Goal: Transaction & Acquisition: Purchase product/service

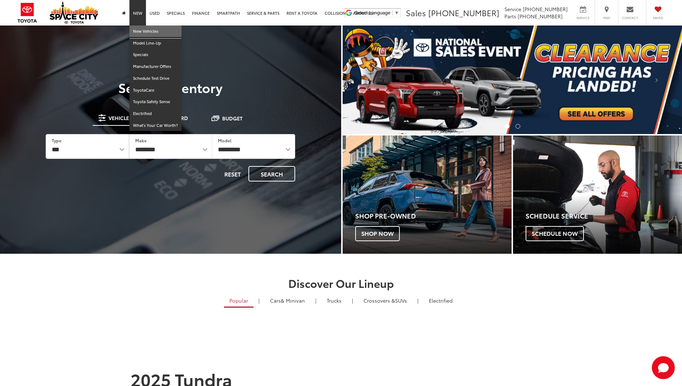
click at [142, 33] on link "New Vehicles" at bounding box center [155, 32] width 52 height 12
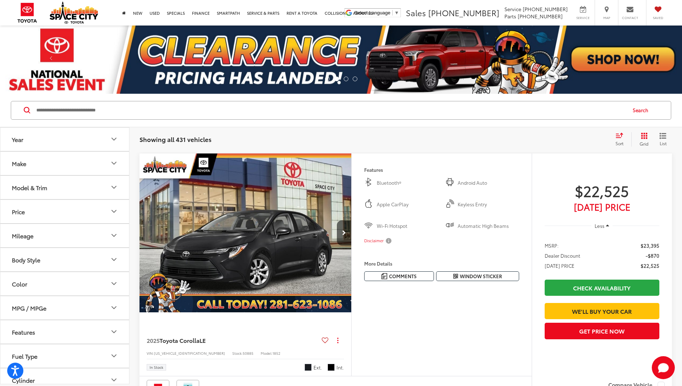
click at [85, 194] on button "Model & Trim" at bounding box center [64, 187] width 129 height 23
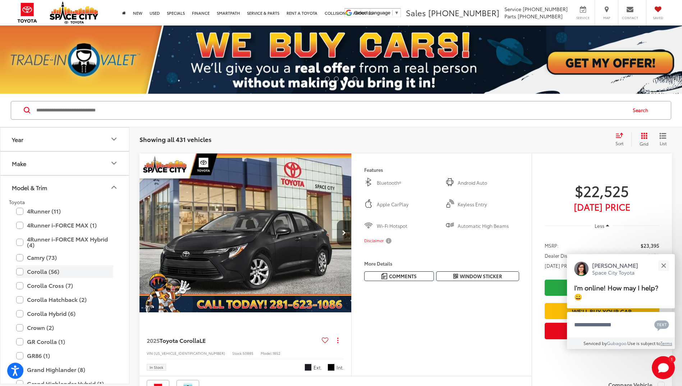
click at [45, 269] on label "Corolla (56)" at bounding box center [64, 271] width 97 height 13
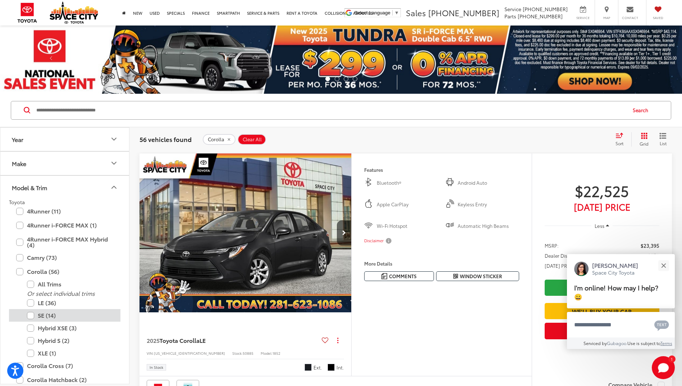
click at [53, 317] on label "SE (14)" at bounding box center [70, 315] width 86 height 13
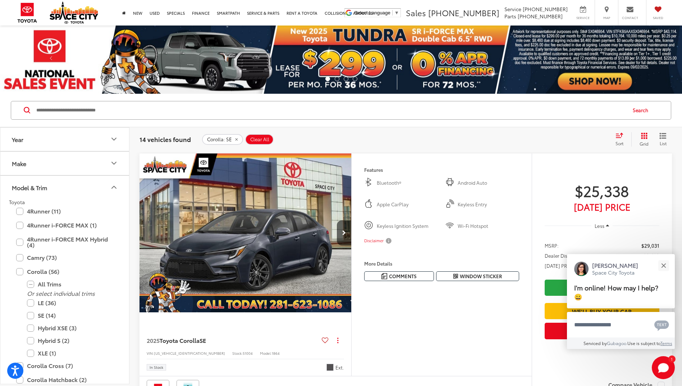
click at [120, 188] on button "Model & Trim" at bounding box center [64, 187] width 129 height 23
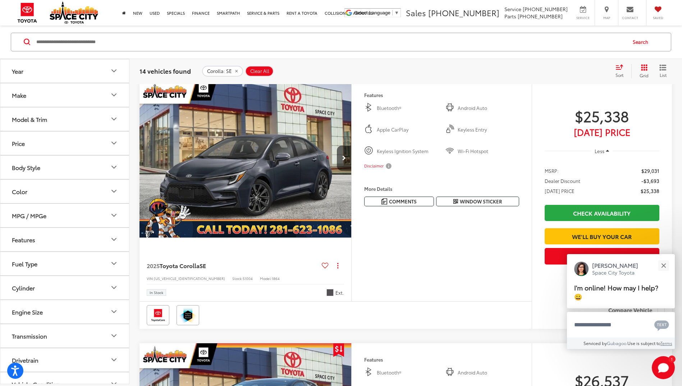
scroll to position [72, 0]
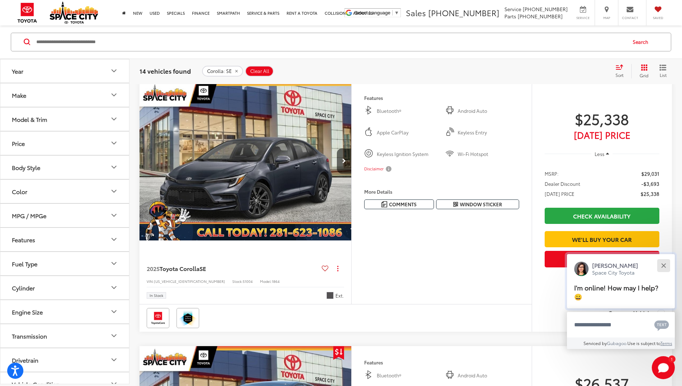
click at [664, 266] on div "Close" at bounding box center [663, 265] width 5 height 5
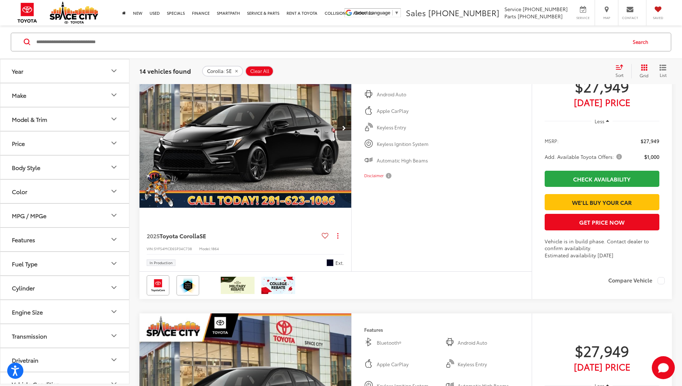
scroll to position [2839, 0]
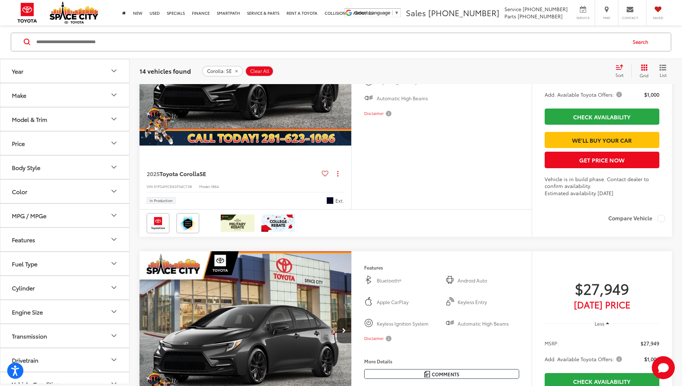
click at [116, 193] on icon "Color" at bounding box center [114, 191] width 9 height 9
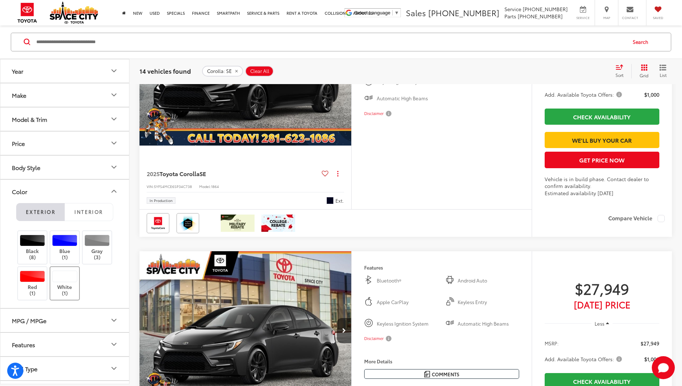
click at [56, 275] on div at bounding box center [65, 276] width 26 height 11
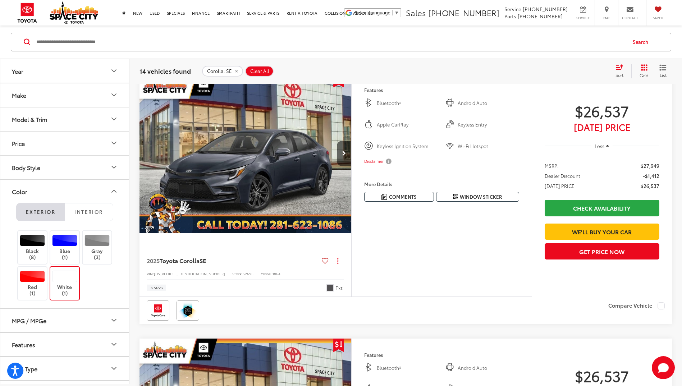
scroll to position [68, 0]
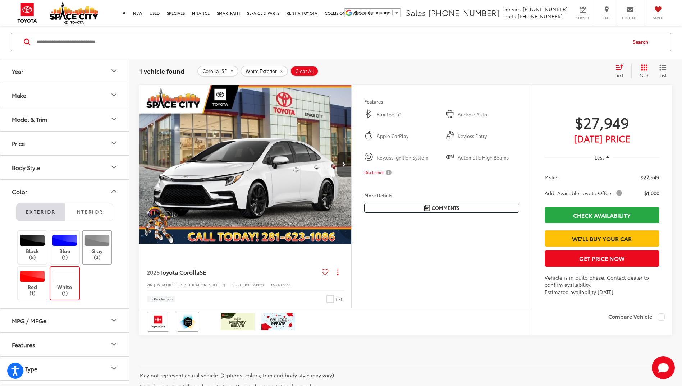
click at [102, 248] on label "Gray (3)" at bounding box center [97, 248] width 29 height 26
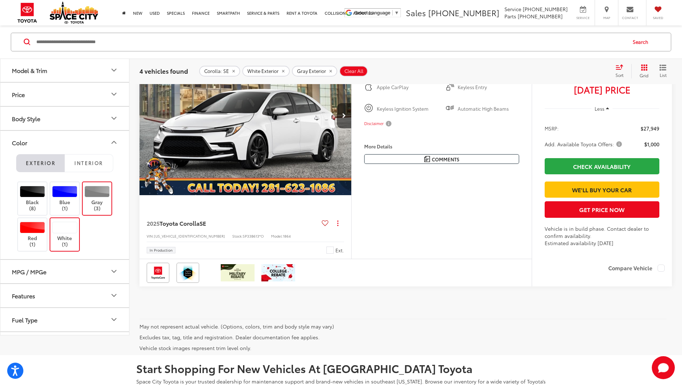
scroll to position [898, 0]
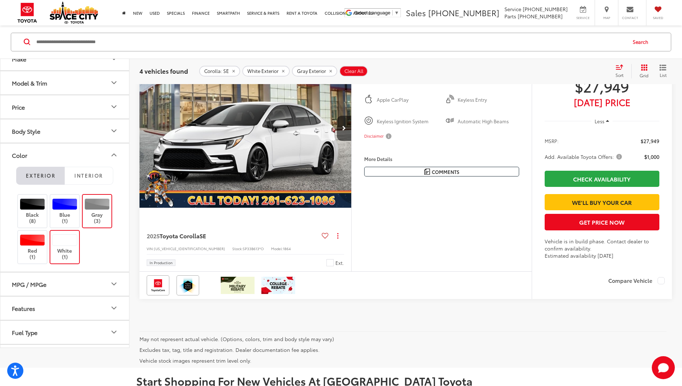
click at [617, 160] on span "Add. Available Toyota Offers:" at bounding box center [583, 156] width 79 height 7
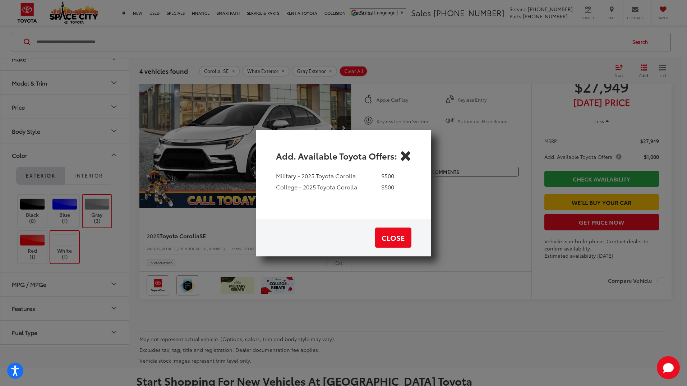
click at [405, 154] on icon "Close" at bounding box center [405, 155] width 11 height 11
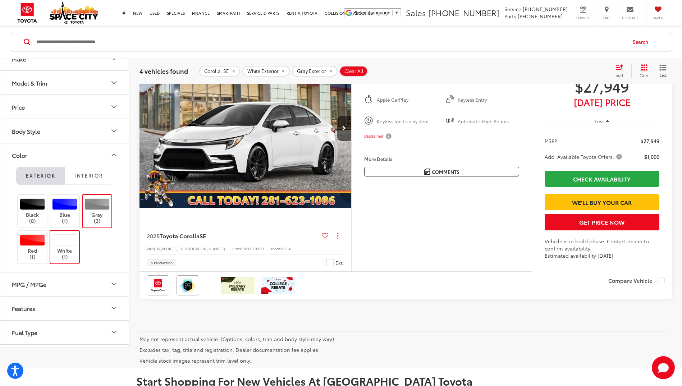
click at [114, 159] on icon "Color" at bounding box center [114, 155] width 9 height 9
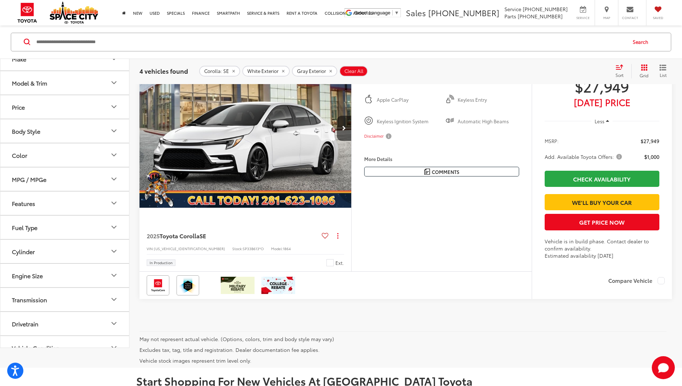
click at [110, 87] on icon "Model & Trim" at bounding box center [114, 82] width 9 height 9
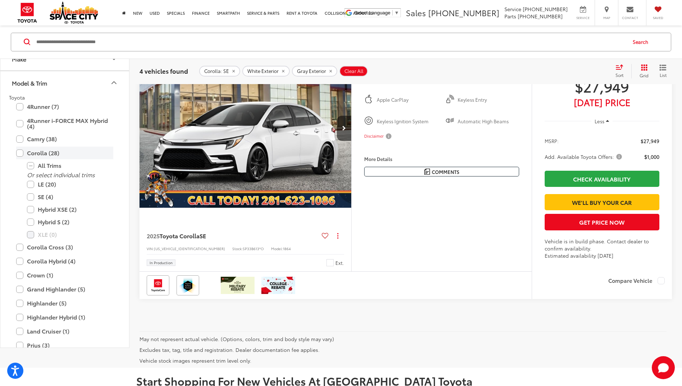
click at [23, 159] on label "Corolla (28)" at bounding box center [64, 153] width 97 height 13
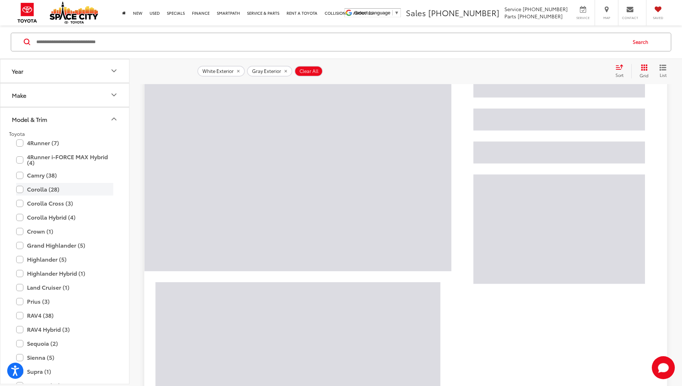
scroll to position [68, 0]
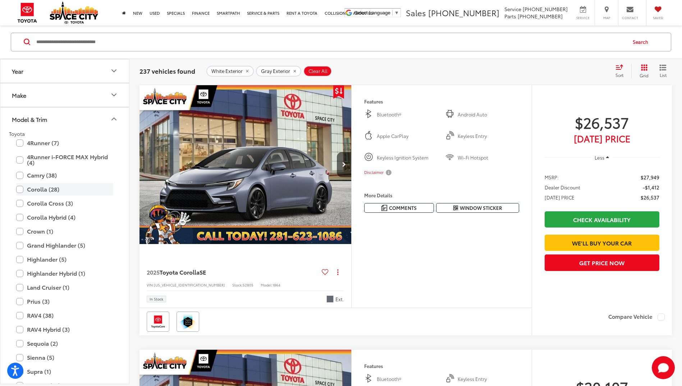
click at [18, 187] on label "Corolla (28)" at bounding box center [64, 189] width 97 height 13
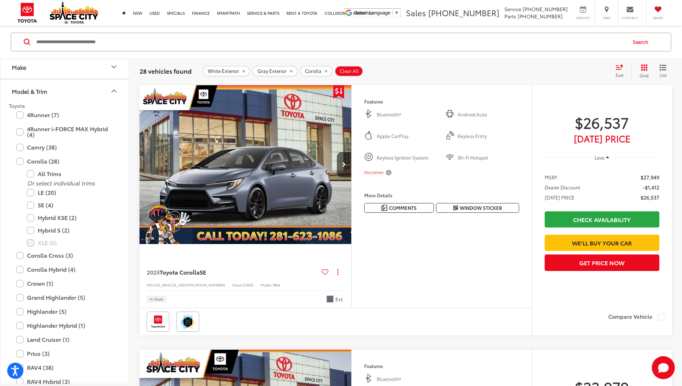
scroll to position [23, 0]
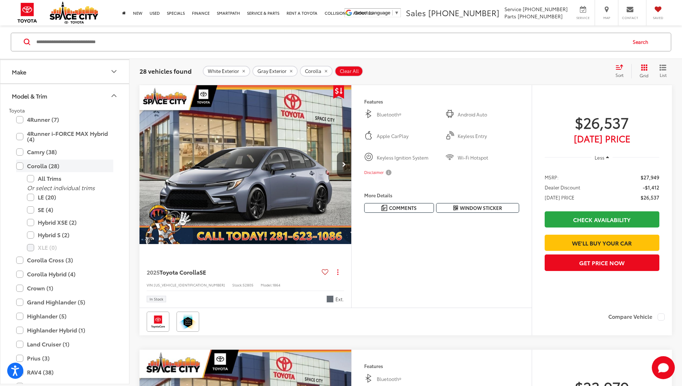
click at [22, 165] on label "Corolla (28)" at bounding box center [64, 166] width 97 height 13
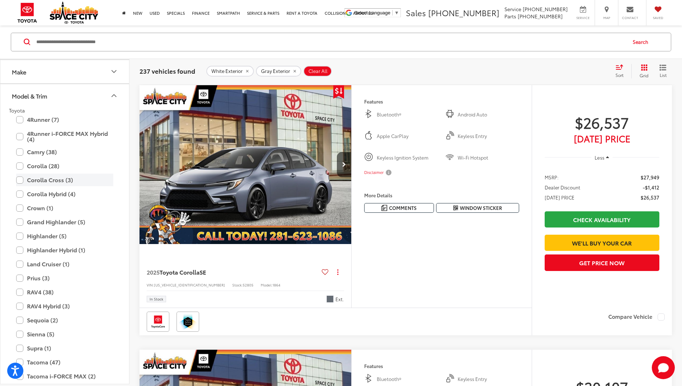
click at [21, 182] on label "Corolla Cross (3)" at bounding box center [64, 180] width 97 height 13
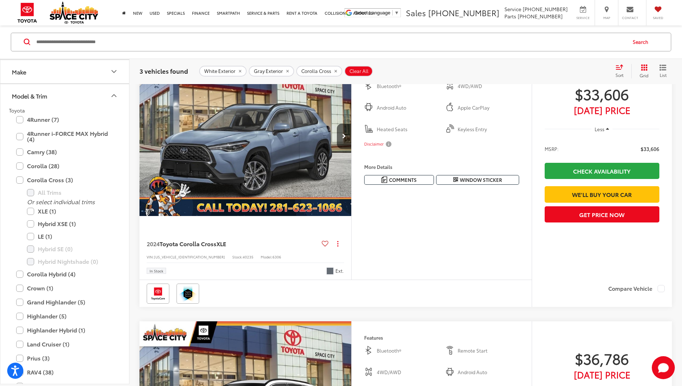
scroll to position [535, 0]
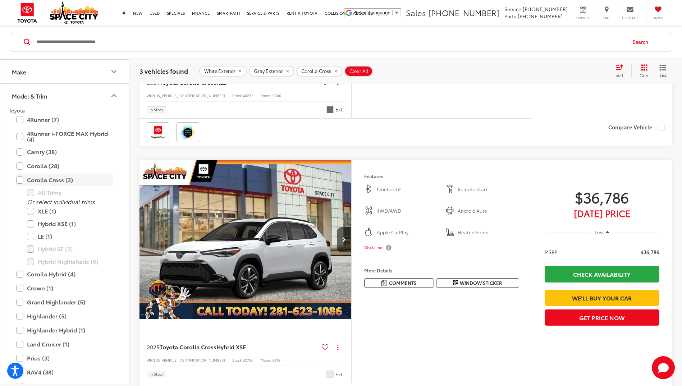
click at [18, 179] on label "Corolla Cross (3)" at bounding box center [64, 180] width 97 height 13
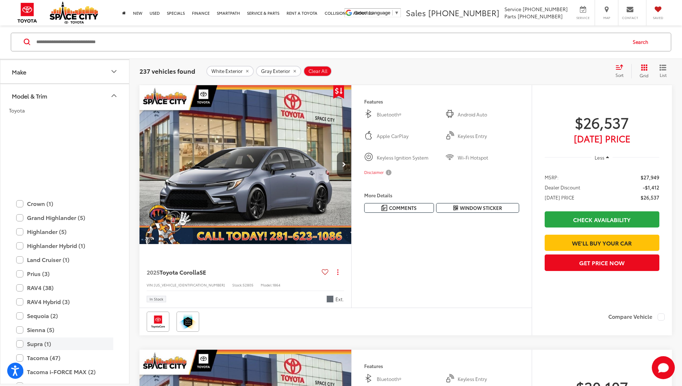
scroll to position [163, 0]
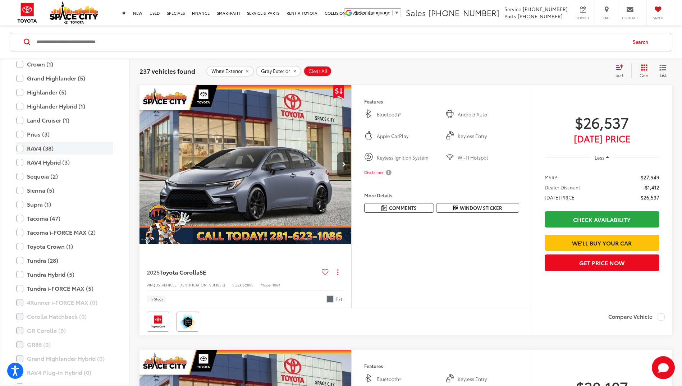
click at [20, 151] on label "RAV4 (38)" at bounding box center [64, 148] width 97 height 13
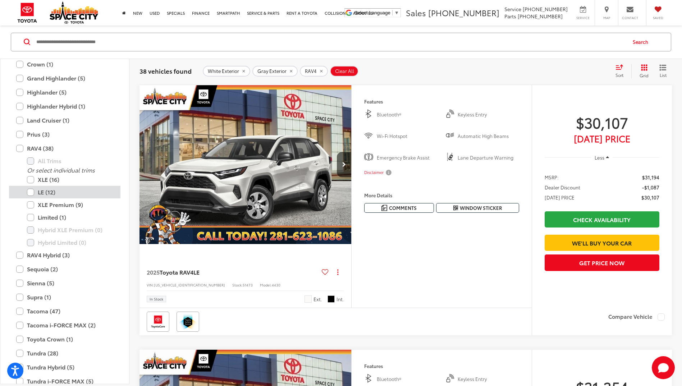
click at [29, 193] on label "LE (12)" at bounding box center [70, 192] width 86 height 13
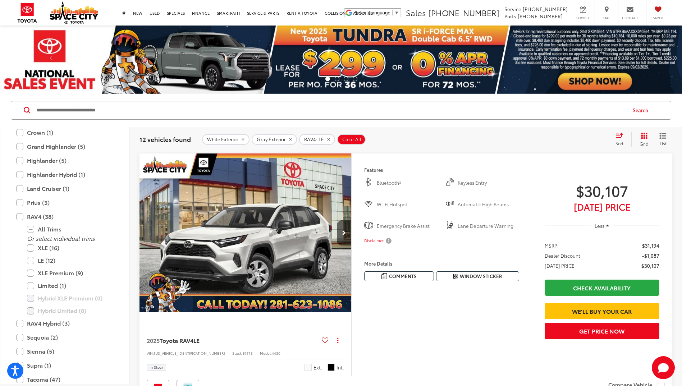
click at [222, 225] on img "2025 Toyota RAV4 LE 0" at bounding box center [245, 233] width 213 height 160
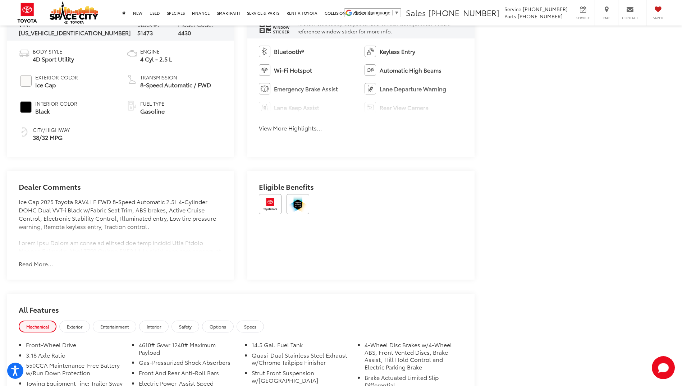
scroll to position [437, 0]
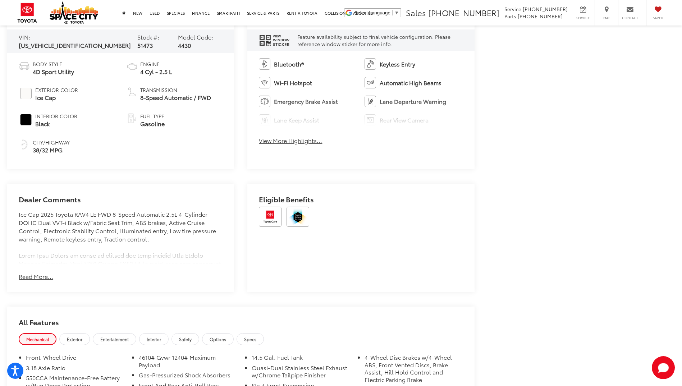
click at [45, 276] on button "Read More..." at bounding box center [36, 276] width 34 height 8
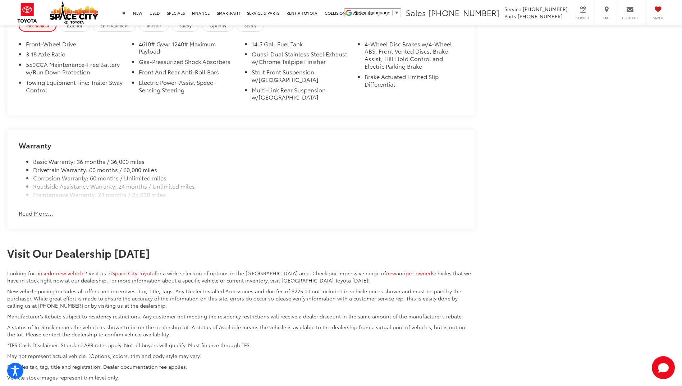
scroll to position [1012, 0]
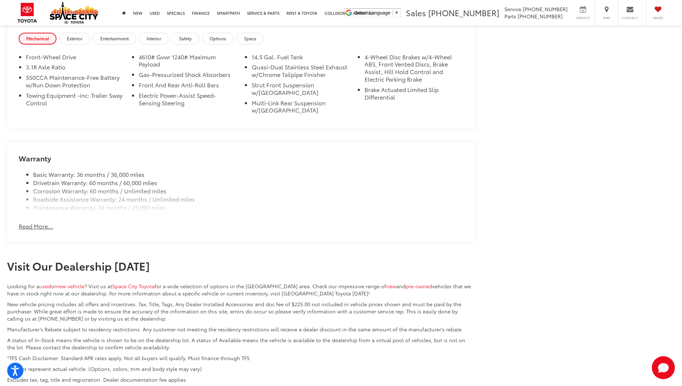
click at [28, 222] on button "Read More..." at bounding box center [36, 226] width 34 height 8
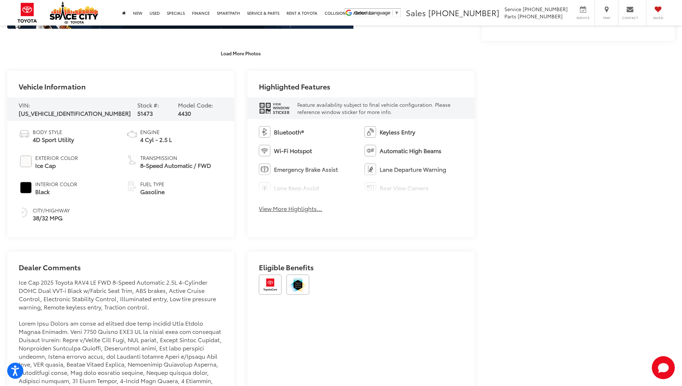
scroll to position [368, 0]
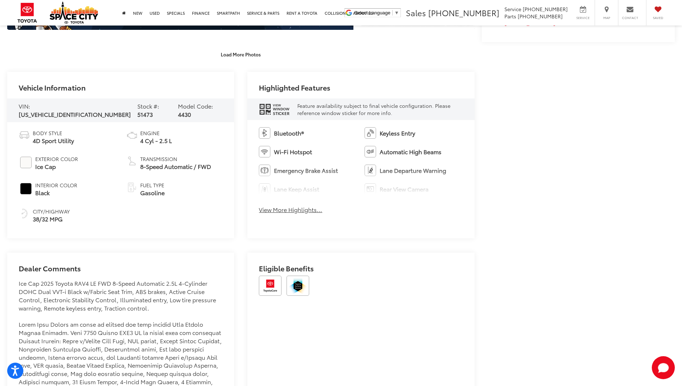
click at [296, 211] on button "View More Highlights..." at bounding box center [290, 210] width 63 height 8
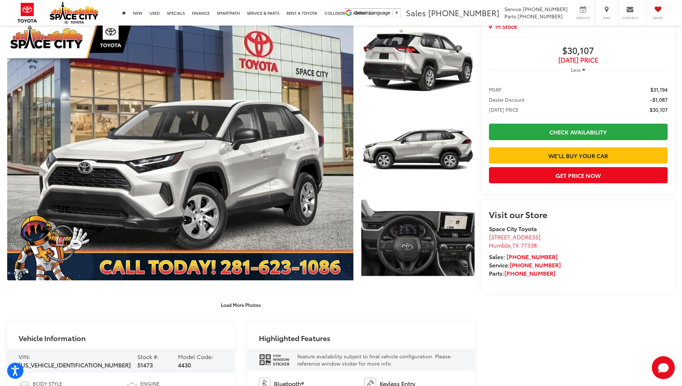
scroll to position [216, 0]
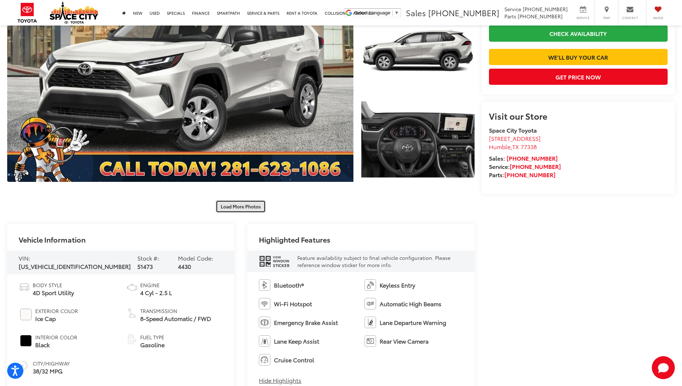
click at [231, 210] on button "Load More Photos" at bounding box center [241, 206] width 50 height 13
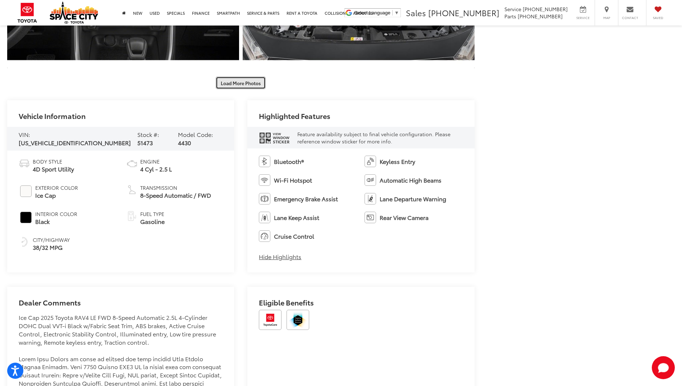
scroll to position [611, 0]
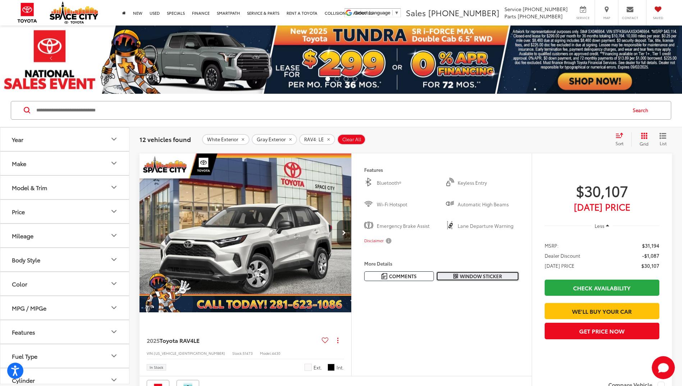
click at [482, 275] on span "Window Sticker" at bounding box center [481, 276] width 42 height 7
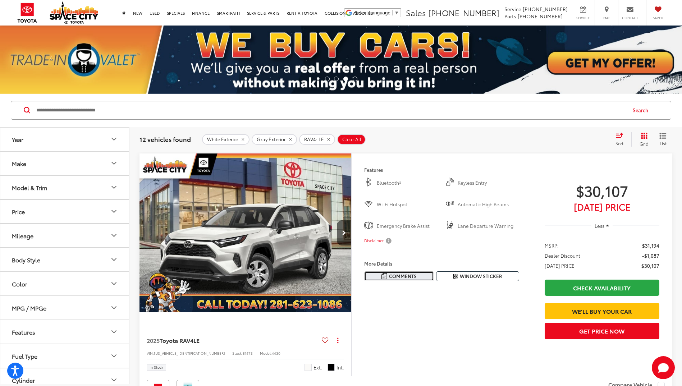
click at [420, 275] on button "Comments" at bounding box center [399, 276] width 70 height 10
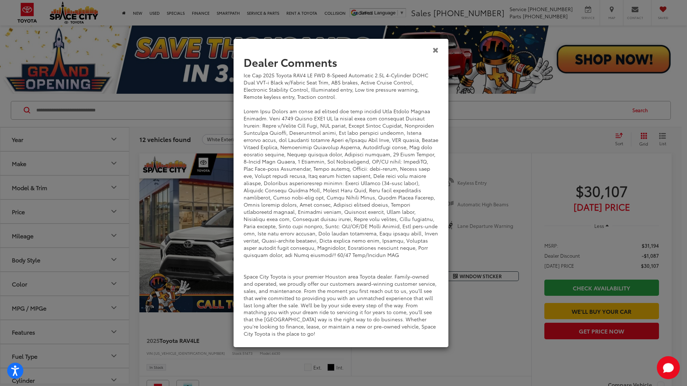
click at [438, 49] on icon "Close" at bounding box center [436, 50] width 6 height 8
